Goal: Task Accomplishment & Management: Manage account settings

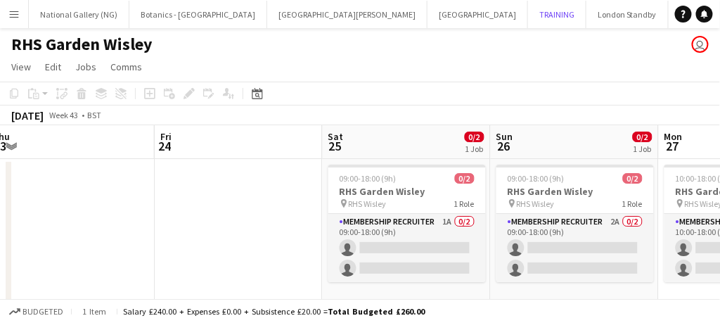
click at [528, 9] on button "TRAINING Close" at bounding box center [557, 14] width 58 height 27
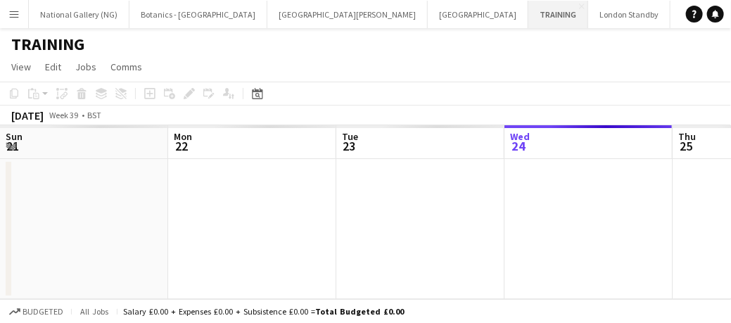
scroll to position [0, 336]
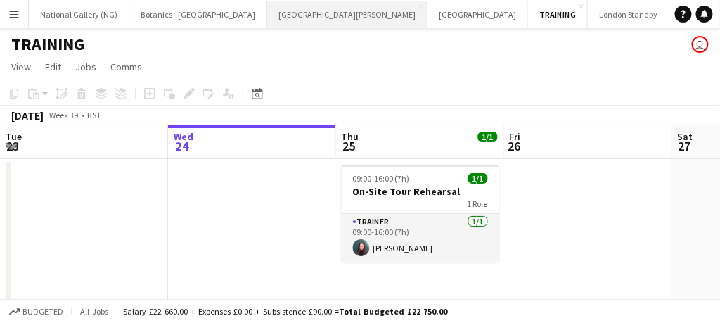
click at [267, 11] on button "[GEOGRAPHIC_DATA][PERSON_NAME] [GEOGRAPHIC_DATA] Close" at bounding box center [347, 14] width 160 height 27
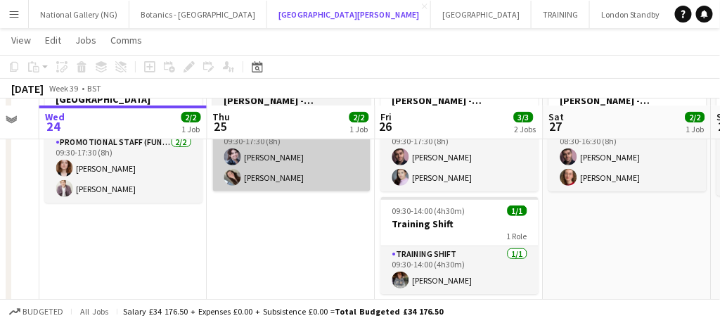
scroll to position [110, 0]
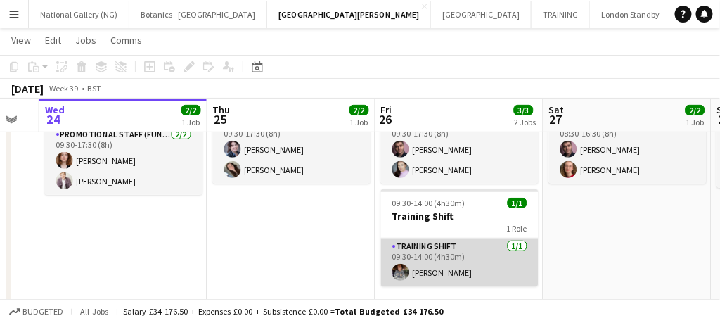
click at [445, 269] on app-card-role "Training shift [DATE] 09:30-14:00 (4h30m) [PERSON_NAME]" at bounding box center [460, 262] width 158 height 48
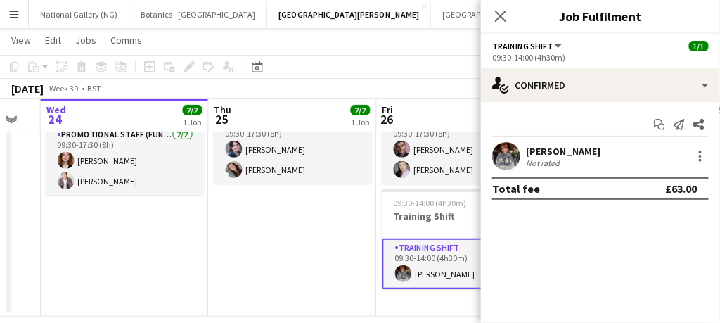
click at [564, 158] on div "Not rated" at bounding box center [563, 163] width 75 height 11
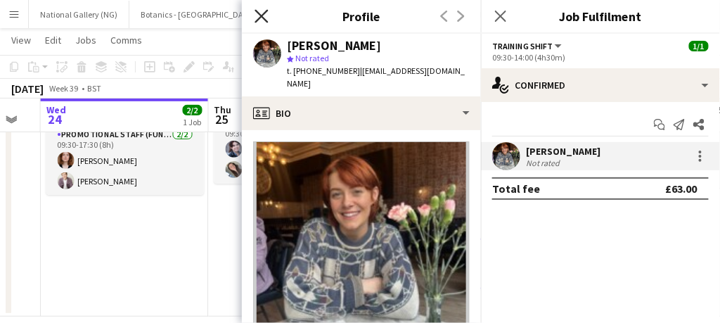
click at [260, 19] on icon "Close pop-in" at bounding box center [261, 15] width 13 height 13
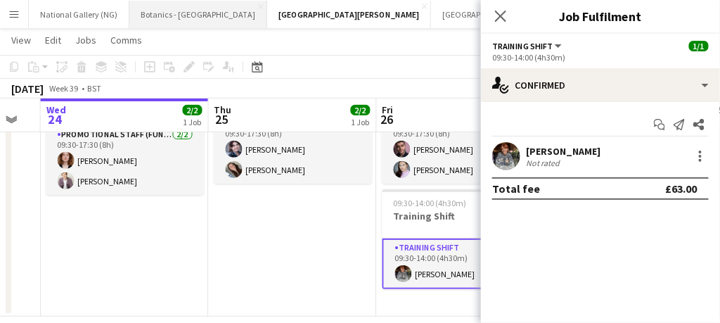
click at [170, 23] on button "Botanics - [GEOGRAPHIC_DATA] Close" at bounding box center [198, 14] width 138 height 27
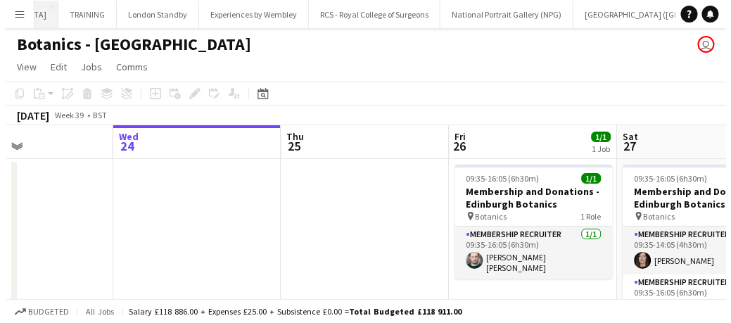
scroll to position [0, 509]
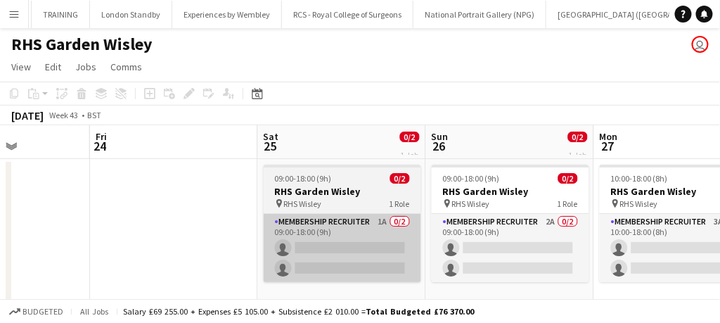
scroll to position [0, 415]
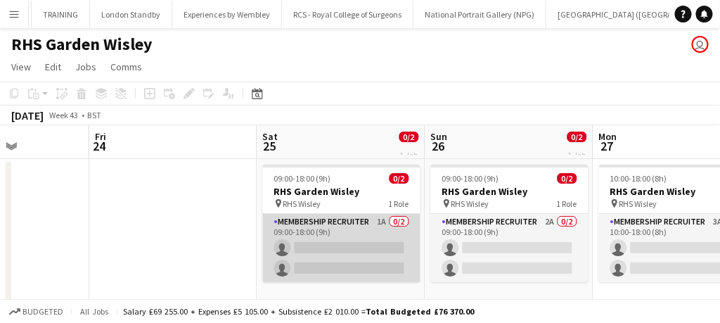
click at [340, 255] on app-card-role "Membership Recruiter 1A 0/2 09:00-18:00 (9h) single-neutral-actions single-neut…" at bounding box center [342, 248] width 158 height 68
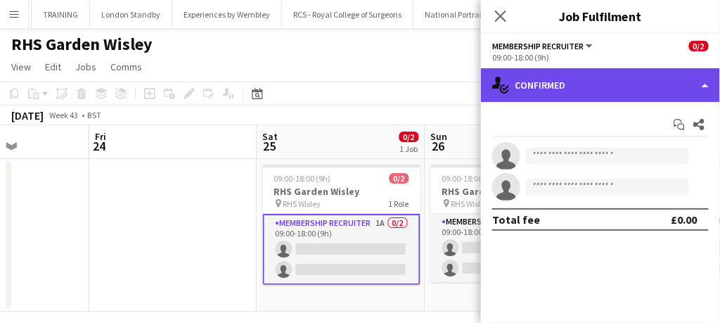
click at [598, 79] on div "single-neutral-actions-check-2 Confirmed" at bounding box center [600, 85] width 239 height 34
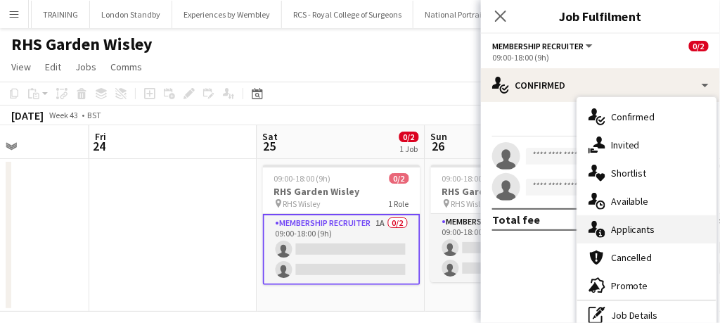
click at [625, 222] on div "single-neutral-actions-information Applicants" at bounding box center [646, 229] width 139 height 28
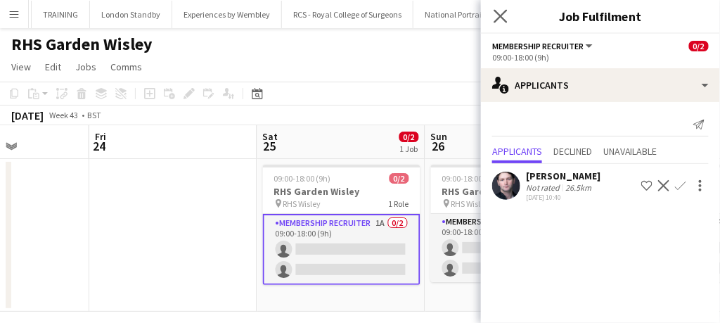
click at [505, 23] on icon "Close pop-in" at bounding box center [500, 15] width 13 height 13
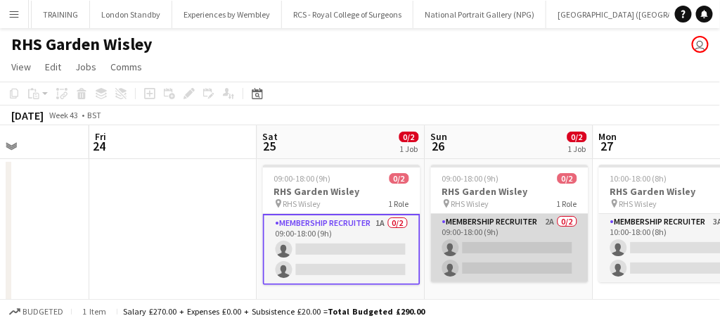
click at [485, 259] on app-card-role "Membership Recruiter 2A 0/2 09:00-18:00 (9h) single-neutral-actions single-neut…" at bounding box center [510, 248] width 158 height 68
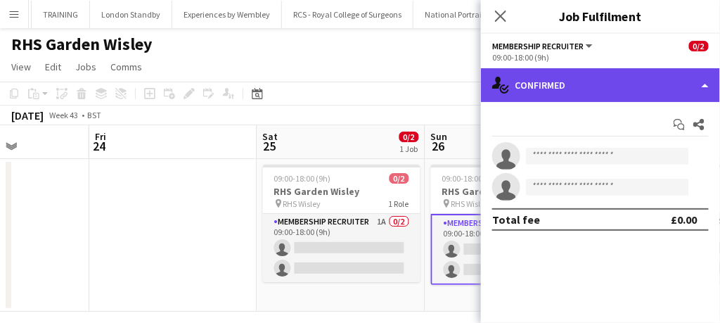
click at [551, 89] on div "single-neutral-actions-check-2 Confirmed" at bounding box center [600, 85] width 239 height 34
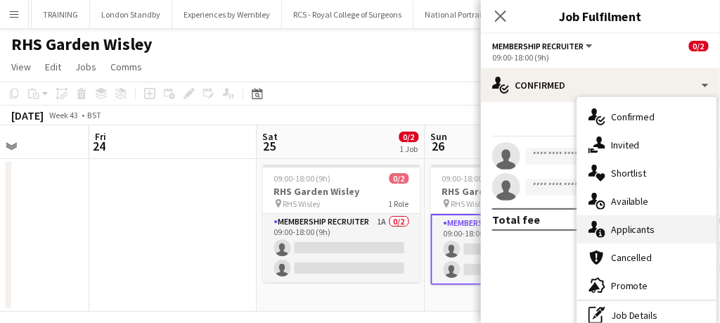
click at [596, 226] on icon at bounding box center [593, 227] width 9 height 12
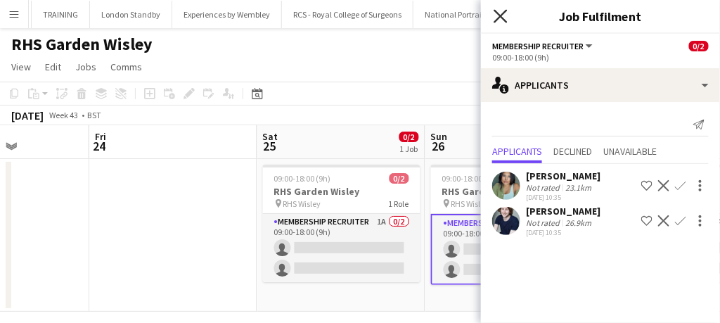
click at [504, 12] on icon at bounding box center [500, 15] width 13 height 13
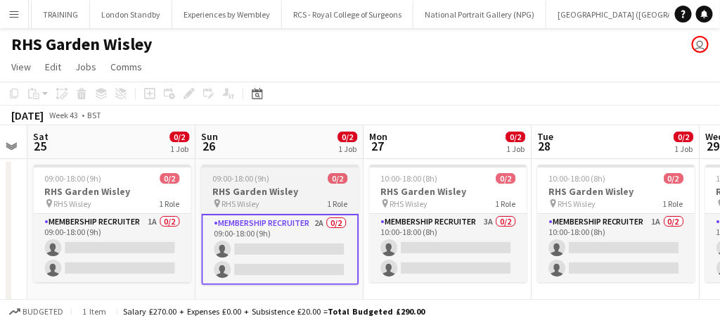
scroll to position [0, 644]
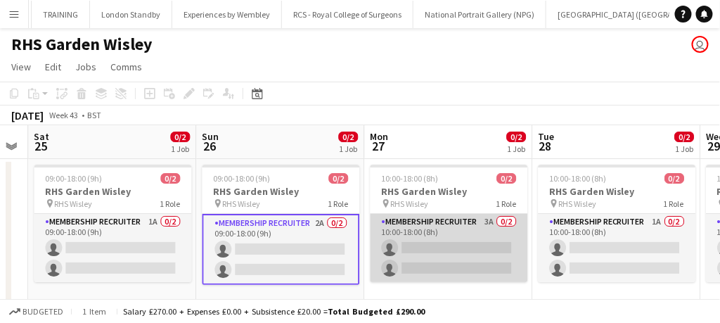
click at [448, 255] on app-card-role "Membership Recruiter 3A 0/2 10:00-18:00 (8h) single-neutral-actions single-neut…" at bounding box center [449, 248] width 158 height 68
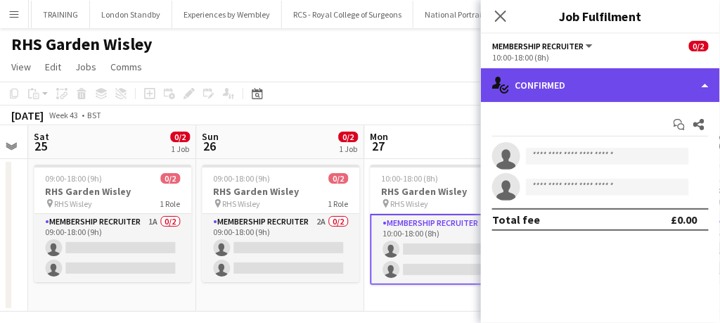
click at [534, 85] on div "single-neutral-actions-check-2 Confirmed" at bounding box center [600, 85] width 239 height 34
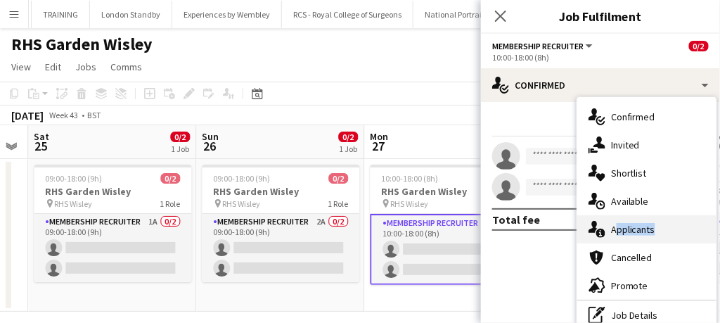
drag, startPoint x: 613, startPoint y: 248, endPoint x: 606, endPoint y: 226, distance: 22.5
click at [606, 226] on div "single-neutral-actions-check-2 Confirmed single-neutral-actions-share-1 Invited…" at bounding box center [646, 216] width 139 height 238
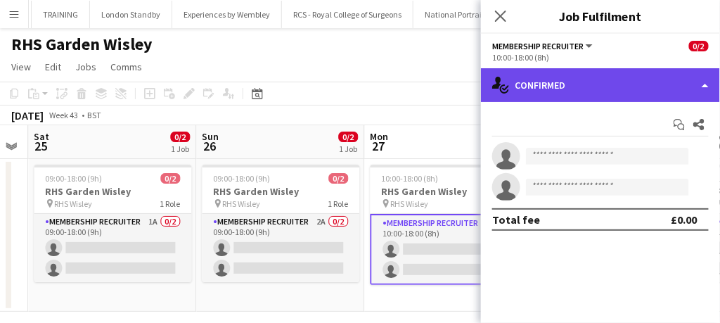
click at [554, 98] on div "single-neutral-actions-check-2 Confirmed" at bounding box center [600, 85] width 239 height 34
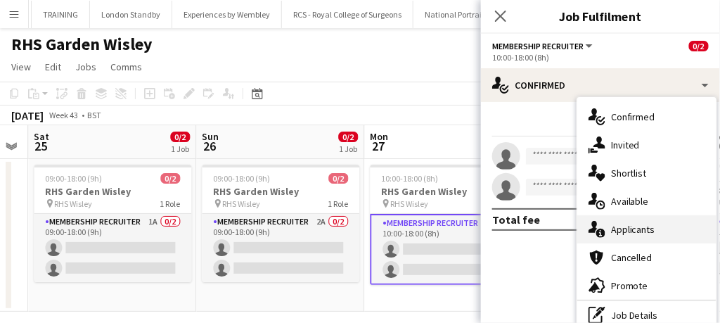
click at [627, 238] on div "single-neutral-actions-information Applicants" at bounding box center [646, 229] width 139 height 28
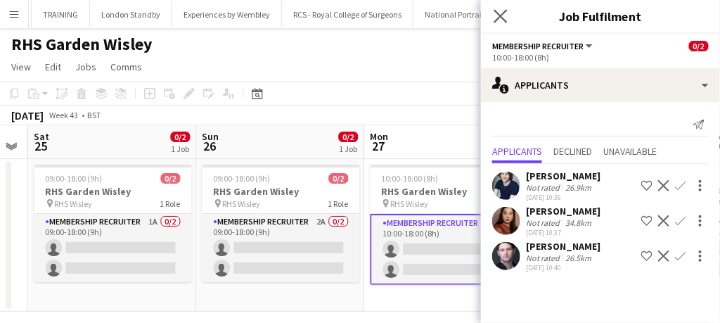
click at [508, 23] on app-icon "Close pop-in" at bounding box center [501, 16] width 20 height 20
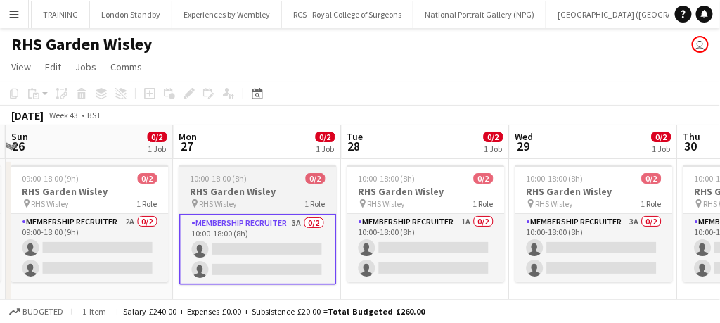
scroll to position [0, 499]
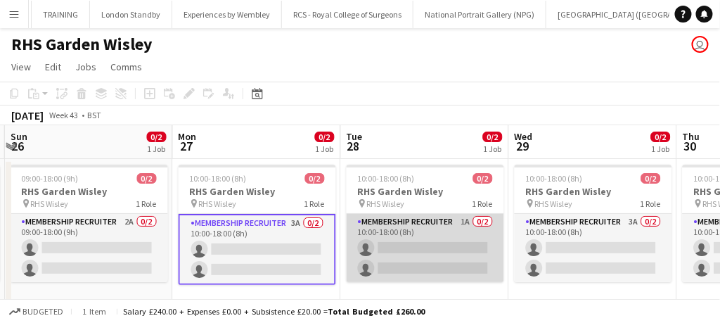
click at [426, 243] on app-card-role "Membership Recruiter 1A 0/2 10:00-18:00 (8h) single-neutral-actions single-neut…" at bounding box center [426, 248] width 158 height 68
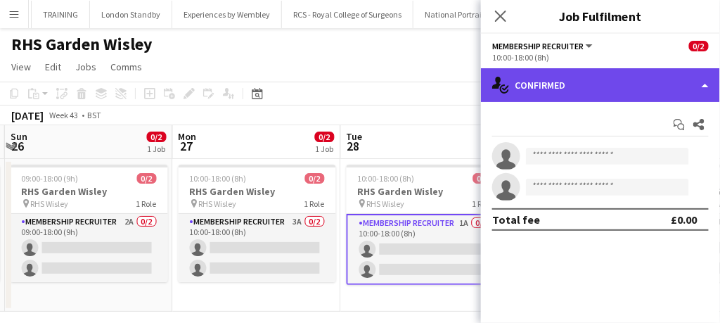
click at [543, 75] on div "single-neutral-actions-check-2 Confirmed" at bounding box center [600, 85] width 239 height 34
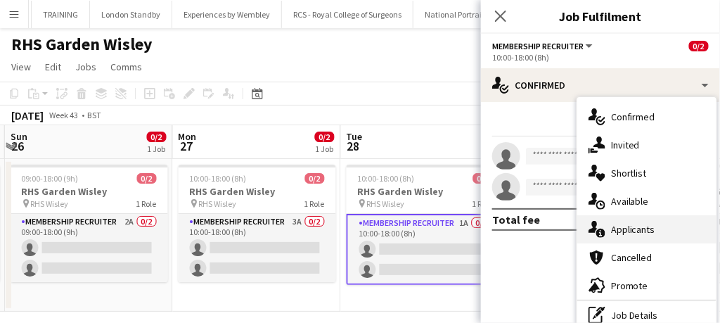
click at [625, 238] on div "single-neutral-actions-information Applicants" at bounding box center [646, 229] width 139 height 28
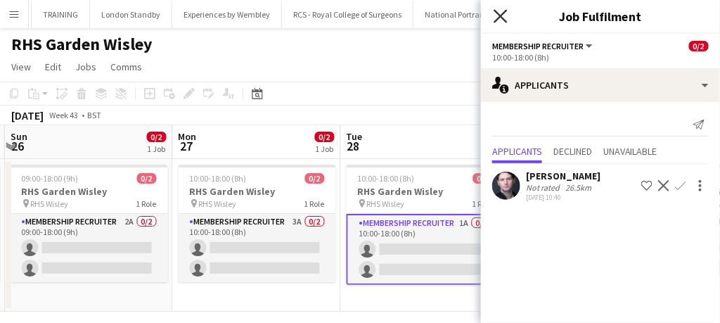
click at [505, 19] on icon "Close pop-in" at bounding box center [500, 15] width 13 height 13
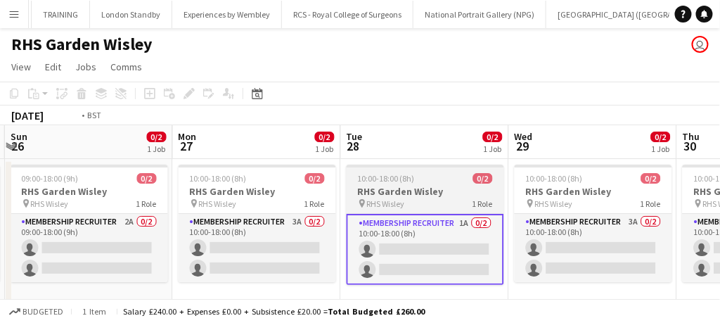
scroll to position [0, 378]
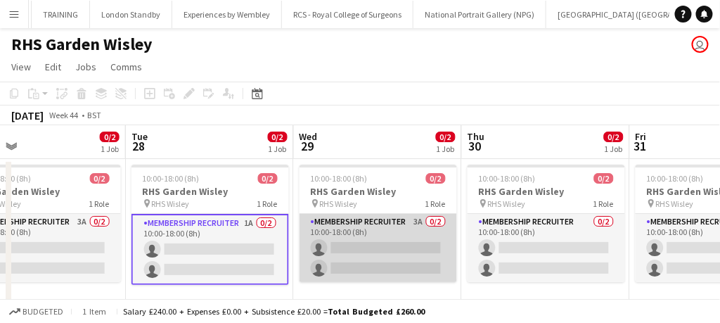
click at [371, 250] on app-card-role "Membership Recruiter 3A 0/2 10:00-18:00 (8h) single-neutral-actions single-neut…" at bounding box center [379, 248] width 158 height 68
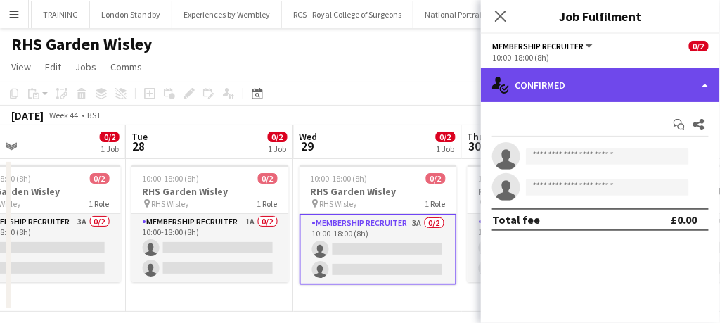
click at [554, 96] on div "single-neutral-actions-check-2 Confirmed" at bounding box center [600, 85] width 239 height 34
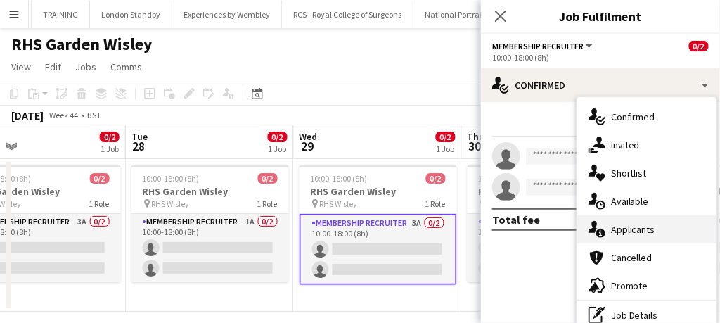
click at [606, 223] on div "single-neutral-actions-information Applicants" at bounding box center [646, 229] width 139 height 28
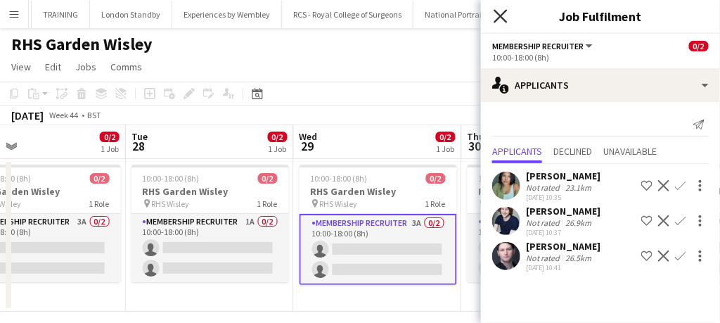
click at [499, 17] on icon "Close pop-in" at bounding box center [500, 15] width 13 height 13
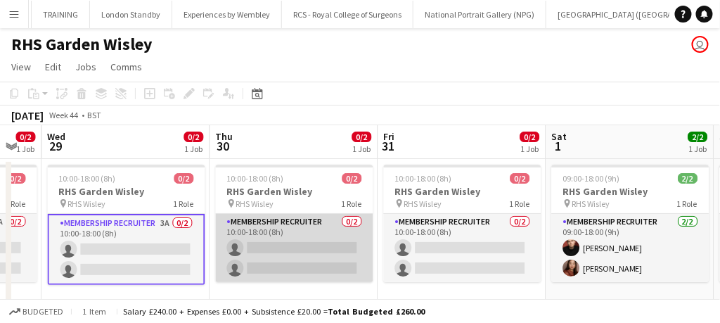
scroll to position [0, 663]
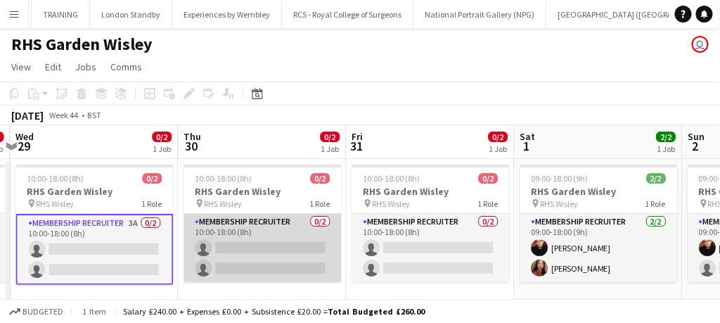
click at [287, 251] on app-card-role "Membership Recruiter 0/2 10:00-18:00 (8h) single-neutral-actions single-neutral…" at bounding box center [263, 248] width 158 height 68
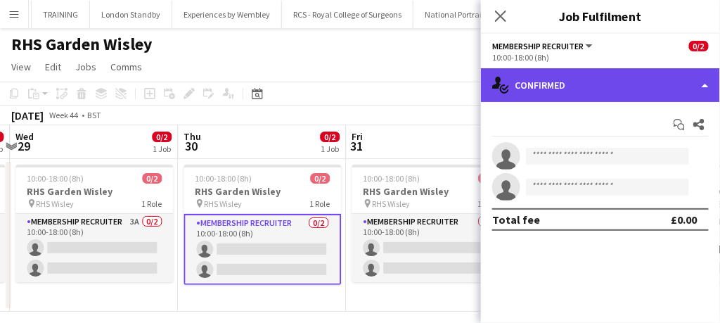
click at [580, 82] on div "single-neutral-actions-check-2 Confirmed" at bounding box center [600, 85] width 239 height 34
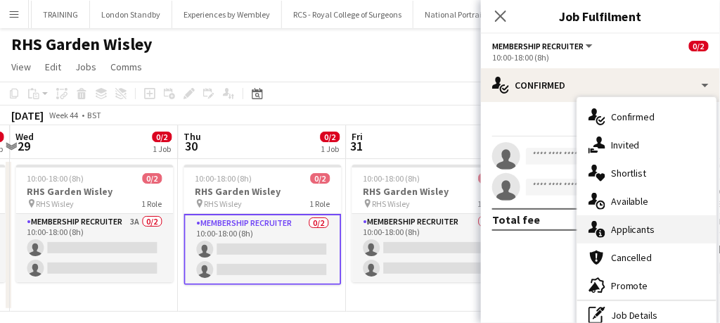
click at [634, 227] on span "Applicants" at bounding box center [633, 229] width 44 height 13
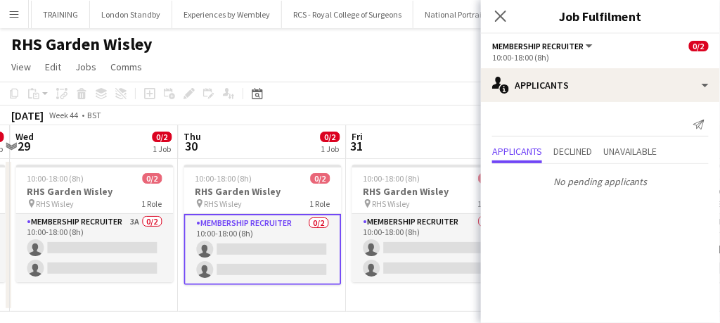
click at [504, 27] on div "Close pop-in" at bounding box center [500, 16] width 39 height 32
click at [499, 22] on icon "Close pop-in" at bounding box center [500, 15] width 13 height 13
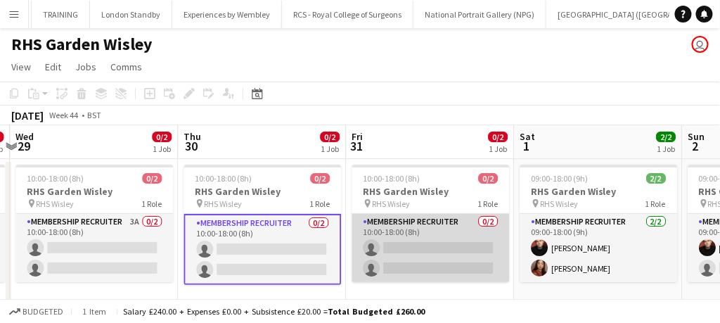
click at [434, 253] on app-card-role "Membership Recruiter 0/2 10:00-18:00 (8h) single-neutral-actions single-neutral…" at bounding box center [431, 248] width 158 height 68
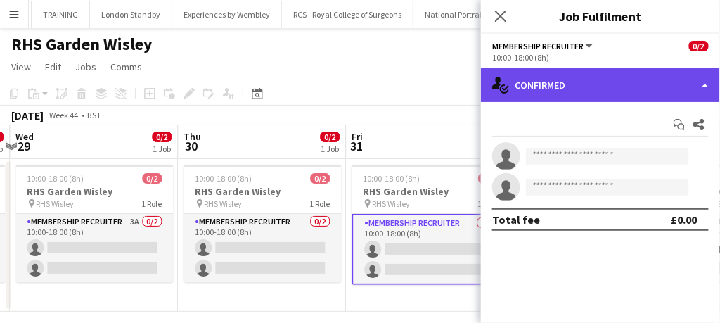
click at [567, 92] on div "single-neutral-actions-check-2 Confirmed" at bounding box center [600, 85] width 239 height 34
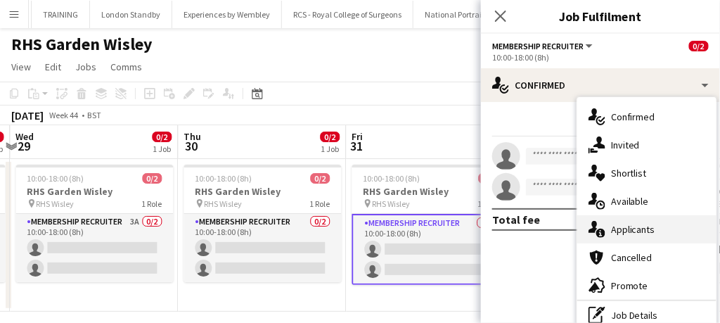
click at [606, 223] on div "single-neutral-actions-information Applicants" at bounding box center [646, 229] width 139 height 28
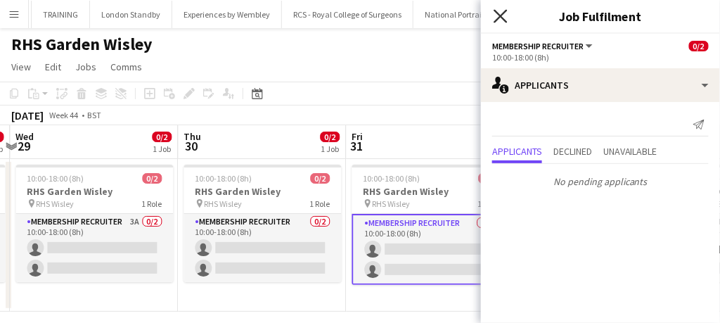
click at [505, 15] on icon "Close pop-in" at bounding box center [500, 15] width 13 height 13
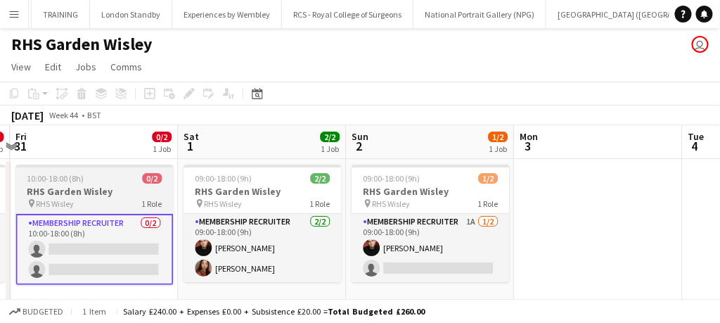
scroll to position [0, 598]
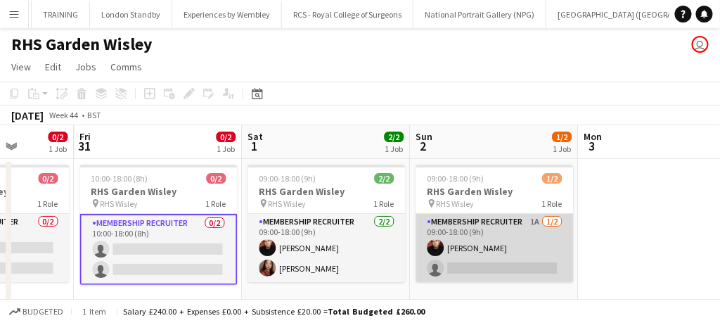
click at [523, 254] on app-card-role "Membership Recruiter 1A [DATE] 09:00-18:00 (9h) [PERSON_NAME] single-neutral-ac…" at bounding box center [495, 248] width 158 height 68
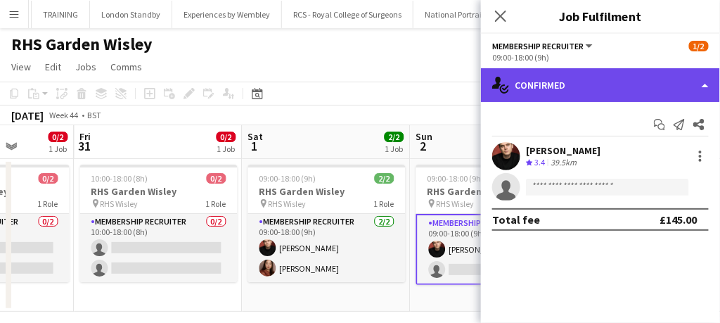
click at [605, 85] on div "single-neutral-actions-check-2 Confirmed" at bounding box center [600, 85] width 239 height 34
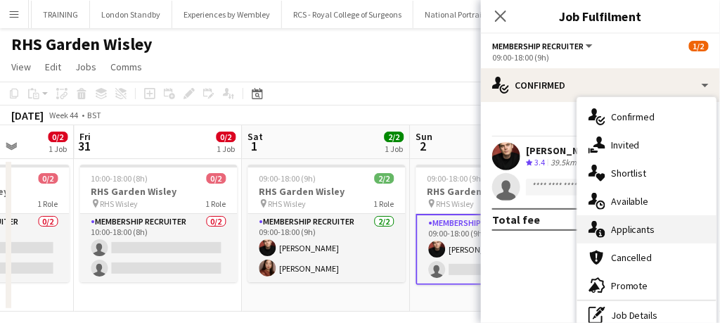
click at [634, 234] on span "Applicants" at bounding box center [633, 229] width 44 height 13
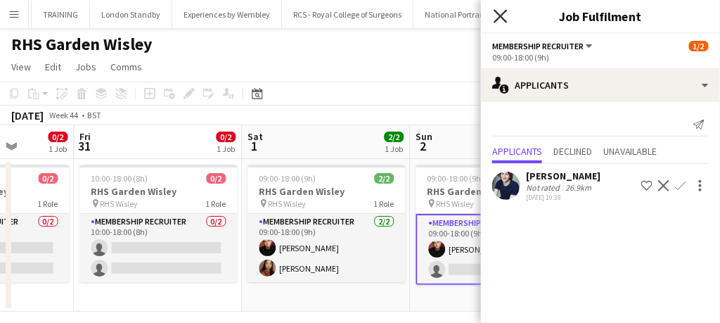
click at [506, 13] on icon "Close pop-in" at bounding box center [500, 15] width 13 height 13
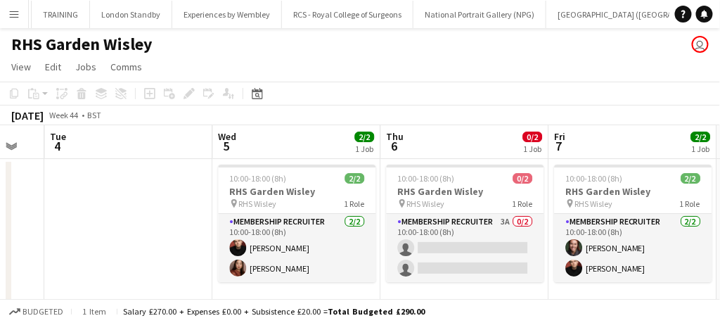
scroll to position [0, 628]
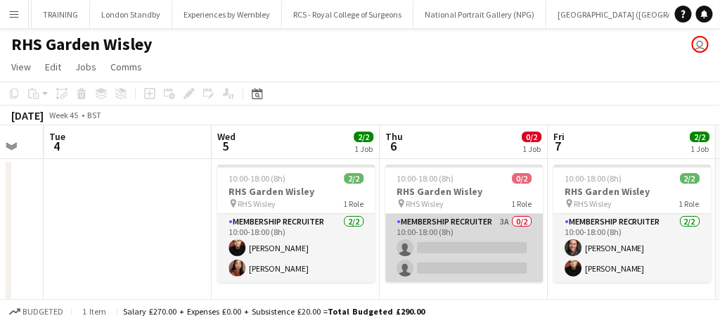
click at [492, 246] on app-card-role "Membership Recruiter 3A 0/2 10:00-18:00 (8h) single-neutral-actions single-neut…" at bounding box center [465, 248] width 158 height 68
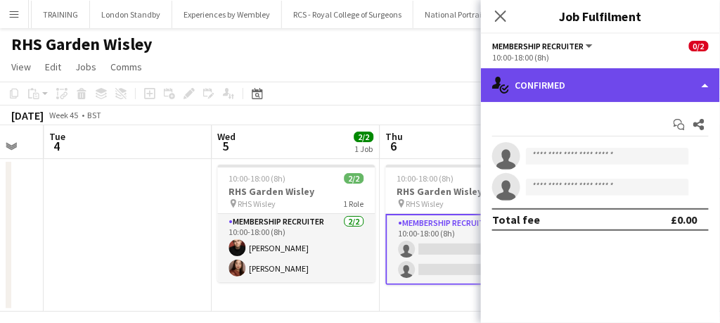
click at [615, 77] on div "single-neutral-actions-check-2 Confirmed" at bounding box center [600, 85] width 239 height 34
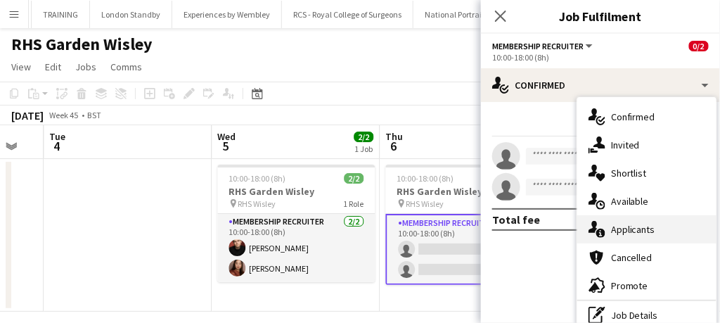
click at [634, 229] on span "Applicants" at bounding box center [633, 229] width 44 height 13
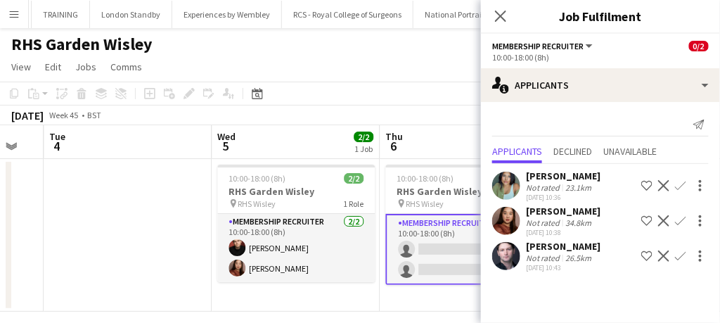
click at [518, 13] on div "Close pop-in" at bounding box center [500, 16] width 39 height 32
click at [499, 10] on icon "Close pop-in" at bounding box center [500, 15] width 13 height 13
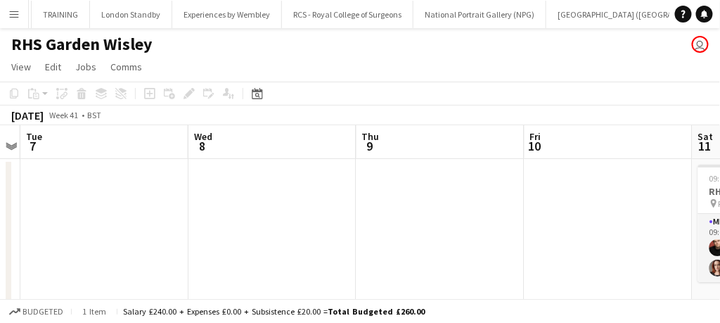
scroll to position [0, 293]
